Goal: Transaction & Acquisition: Obtain resource

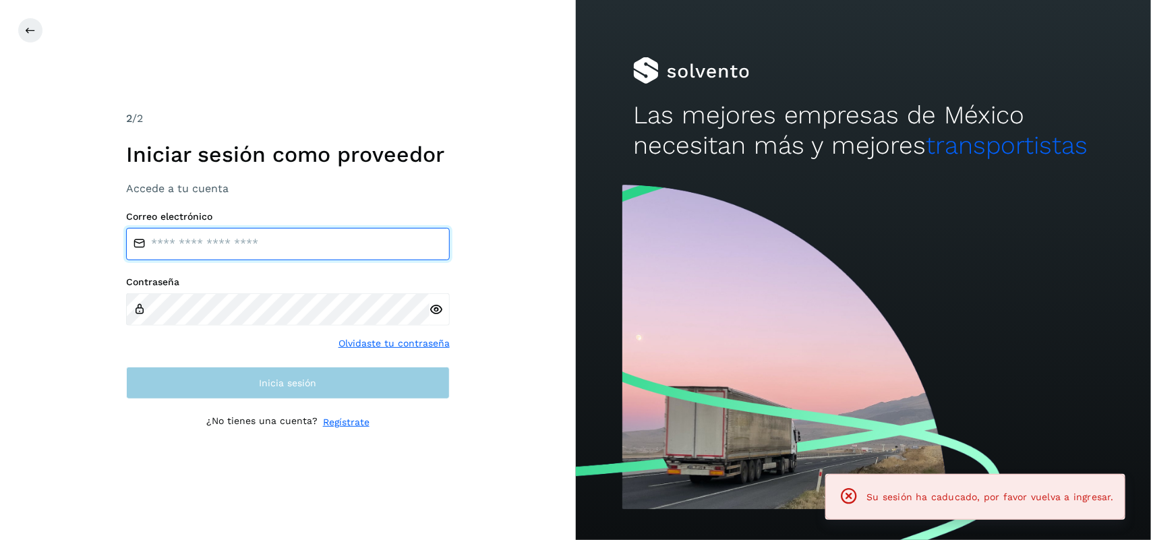
type input "**********"
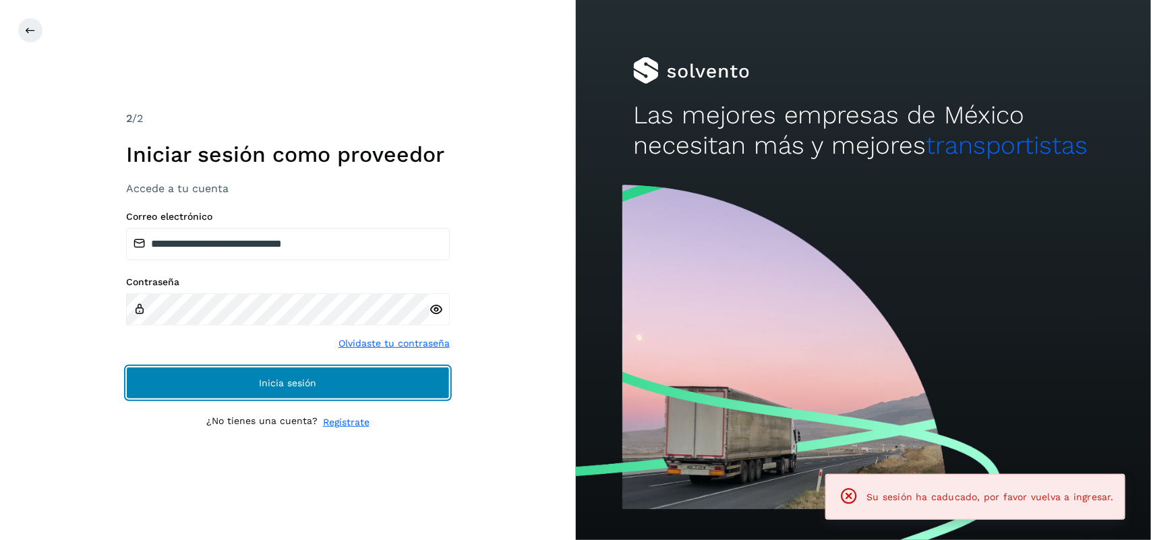
click at [382, 378] on button "Inicia sesión" at bounding box center [288, 383] width 324 height 32
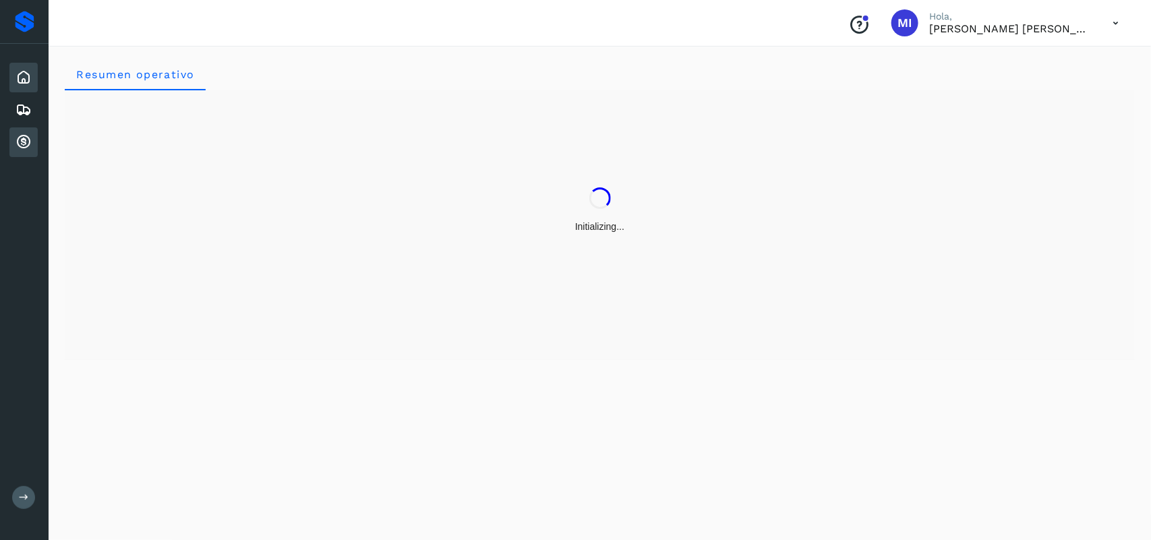
click at [19, 140] on icon at bounding box center [24, 142] width 16 height 16
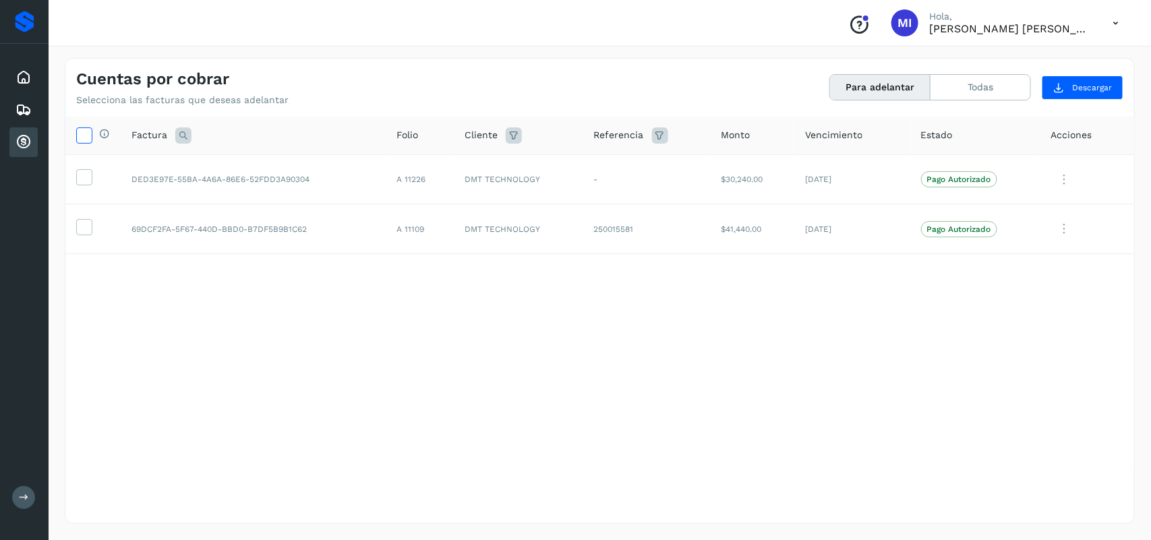
click at [77, 136] on icon at bounding box center [84, 134] width 14 height 14
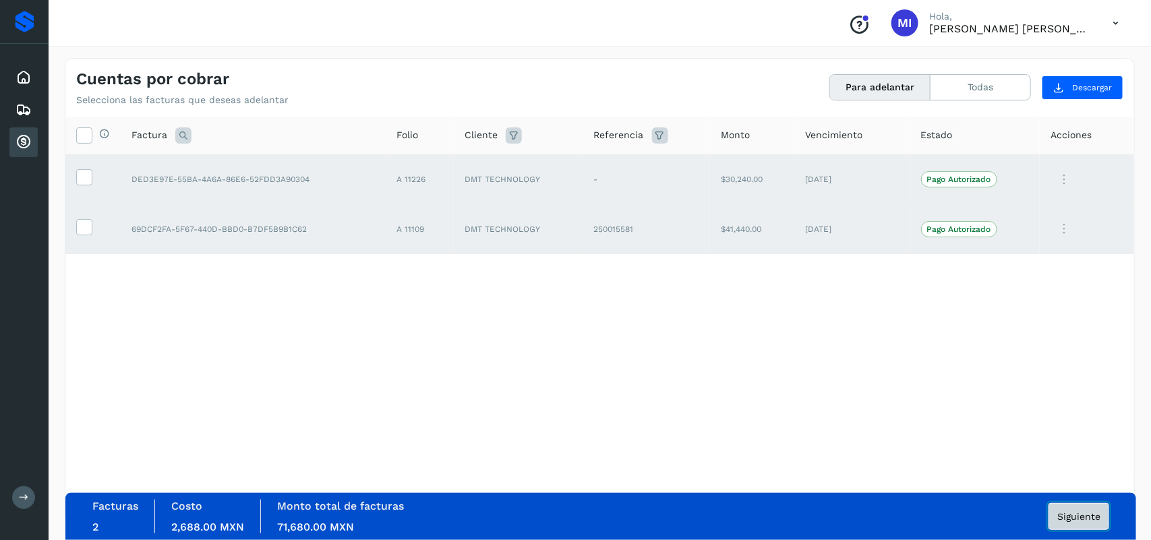
click at [1082, 524] on button "Siguiente" at bounding box center [1079, 516] width 61 height 27
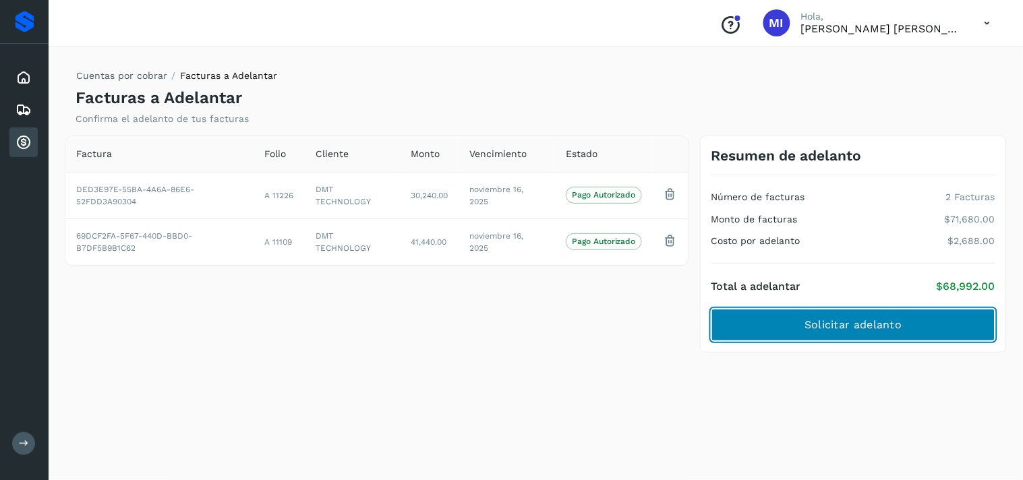
click at [912, 328] on button "Solicitar adelanto" at bounding box center [853, 325] width 284 height 32
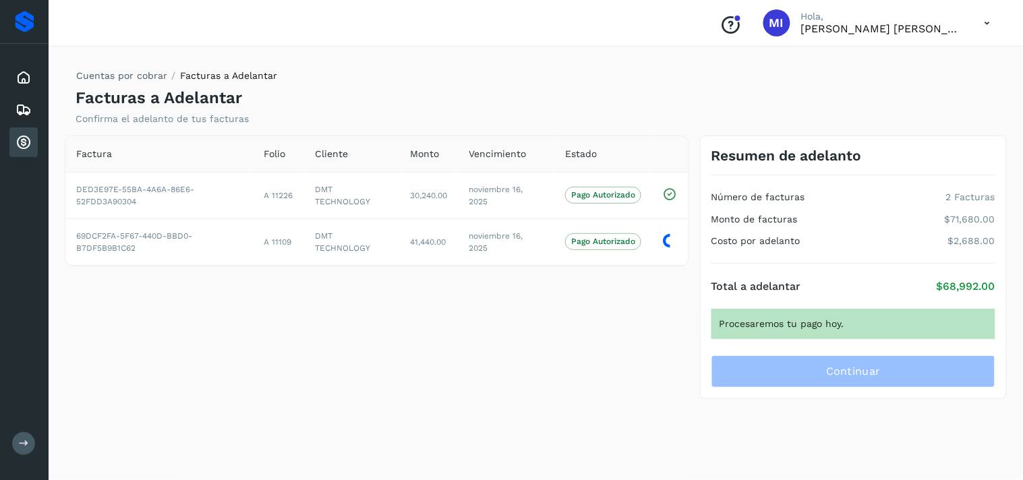
click at [817, 321] on div "Procesaremos tu pago hoy." at bounding box center [853, 324] width 284 height 30
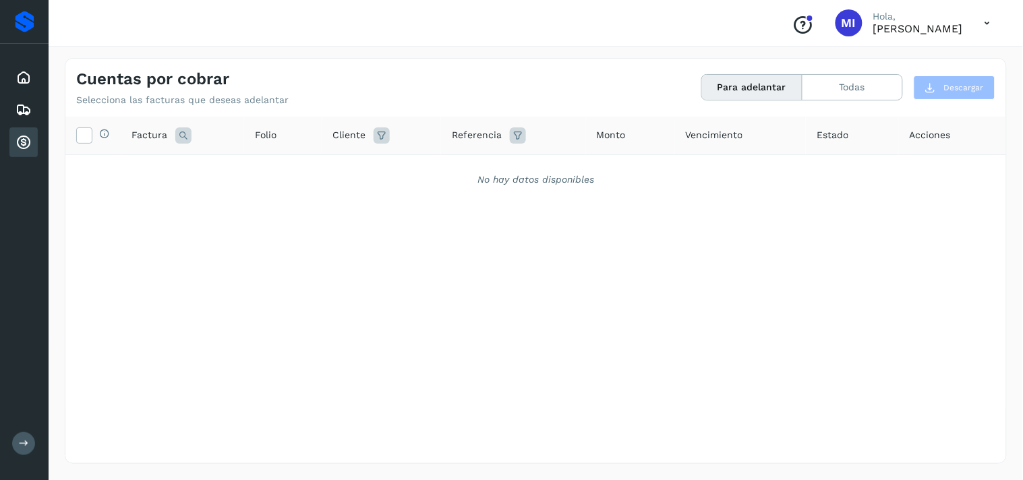
click at [25, 135] on icon at bounding box center [24, 142] width 16 height 16
click at [65, 132] on th "Selecciona todas las facturas disponibles para adelanto" at bounding box center [92, 136] width 55 height 38
click at [21, 74] on icon at bounding box center [24, 77] width 16 height 16
